Goal: Transaction & Acquisition: Obtain resource

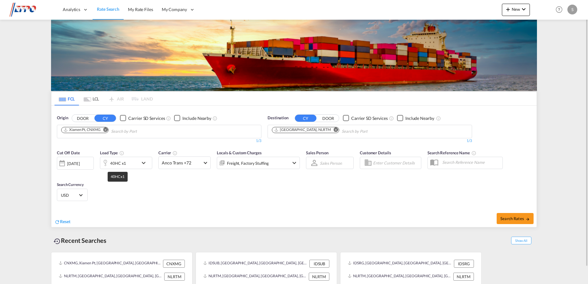
click at [111, 162] on div "40HC x1" at bounding box center [118, 163] width 16 height 9
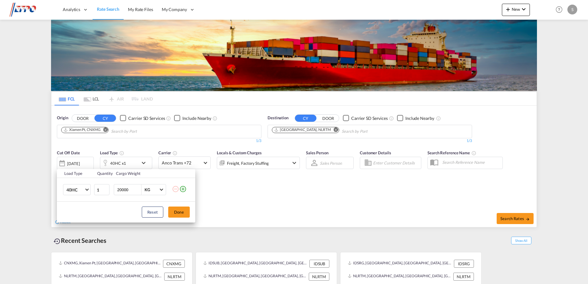
click at [509, 218] on div "Load Type Quantity Cargo Weight 40HC 20GP 40GP 40HC 45HC 20RE 40RE 40HR 20OT 40…" at bounding box center [294, 142] width 588 height 284
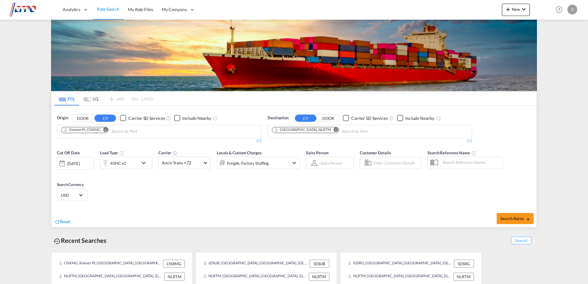
click at [509, 218] on span "Search Rates" at bounding box center [515, 218] width 30 height 5
type input "CNXMG to NLRTM / [DATE]"
